Goal: Book appointment/travel/reservation

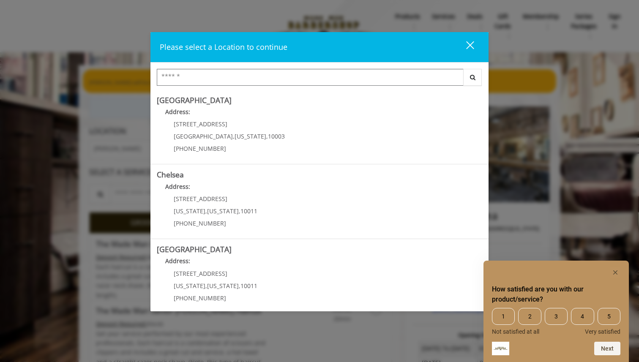
click at [621, 268] on div "How satisfied are you with our product/service? 1 2 3 4 5 Not satisfied at all …" at bounding box center [556, 311] width 145 height 101
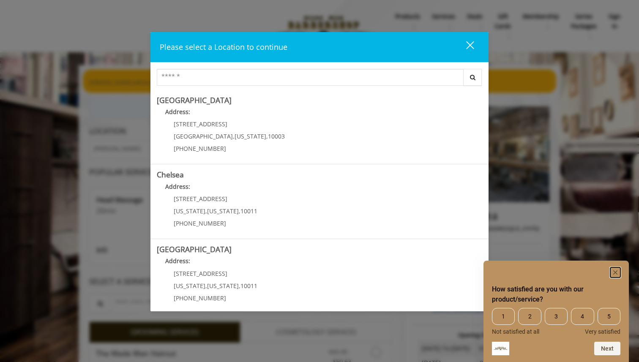
click at [617, 271] on rect "Hide survey" at bounding box center [616, 273] width 10 height 10
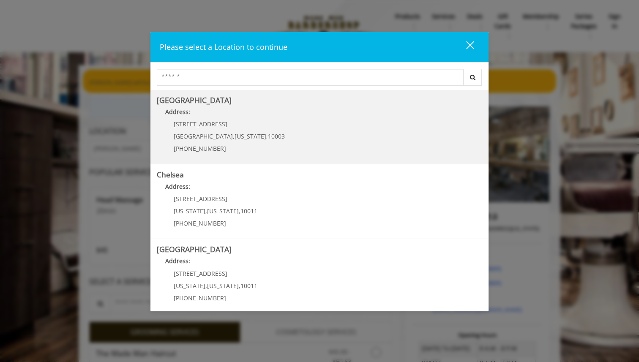
click at [359, 142] on Village "[GEOGRAPHIC_DATA] Address: [STREET_ADDRESS][US_STATE] (212) 598-1840" at bounding box center [320, 127] width 326 height 62
